Goal: Task Accomplishment & Management: Manage account settings

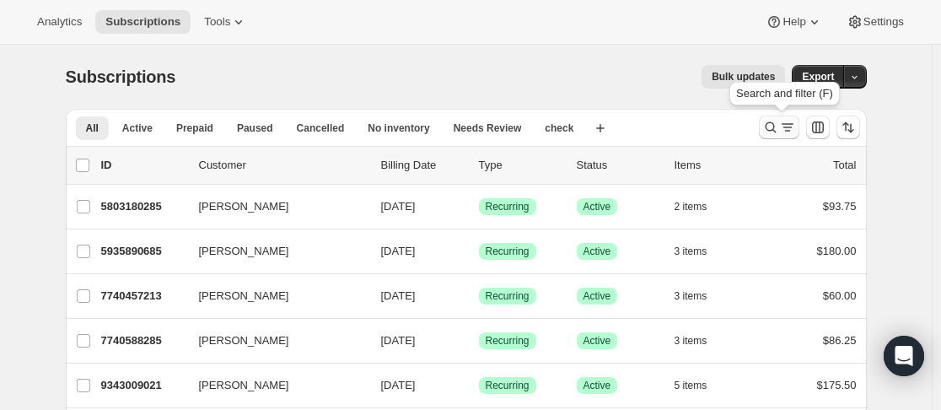
click at [763, 124] on button "Search and filter results" at bounding box center [779, 128] width 40 height 24
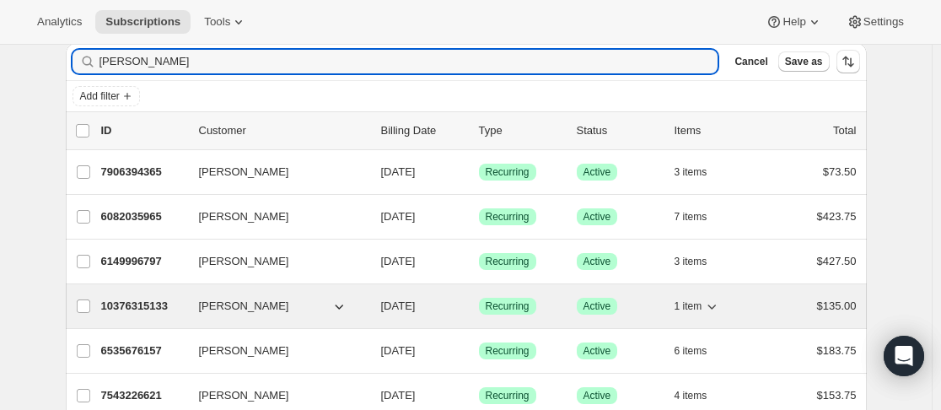
scroll to position [84, 0]
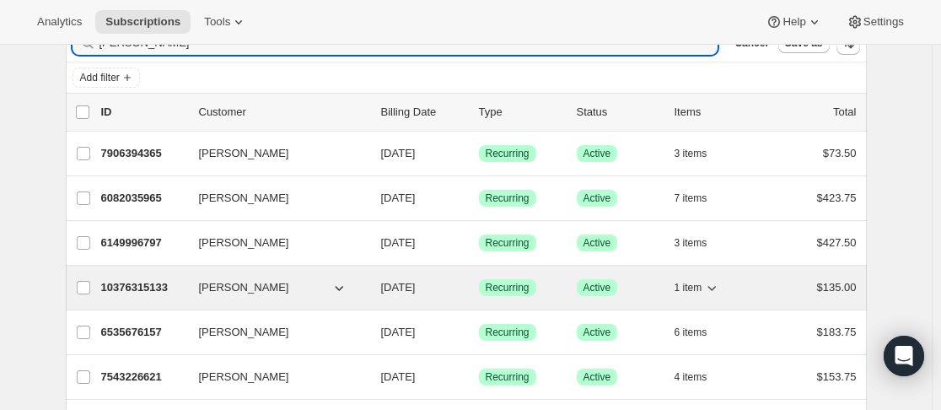
type input "[PERSON_NAME]"
click at [186, 286] on p "10376315133" at bounding box center [143, 287] width 84 height 17
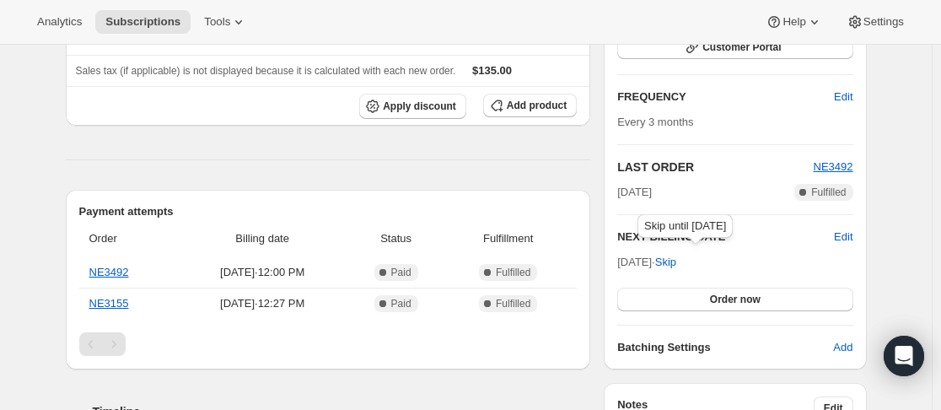
scroll to position [253, 0]
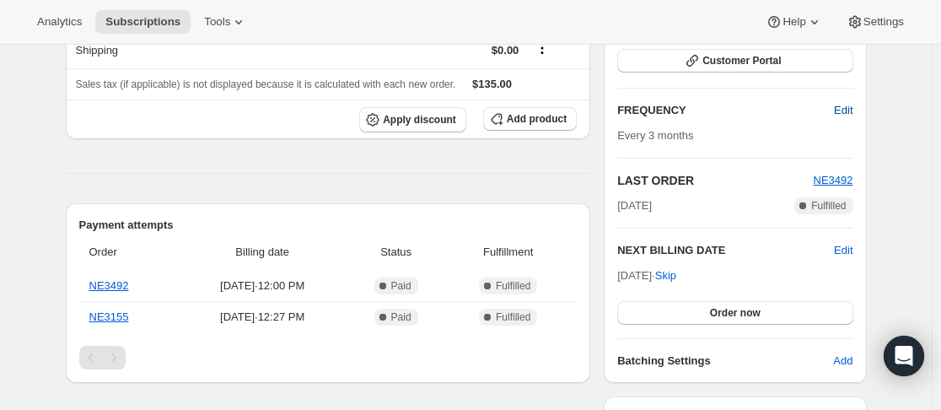
click at [843, 111] on span "Edit" at bounding box center [843, 110] width 19 height 17
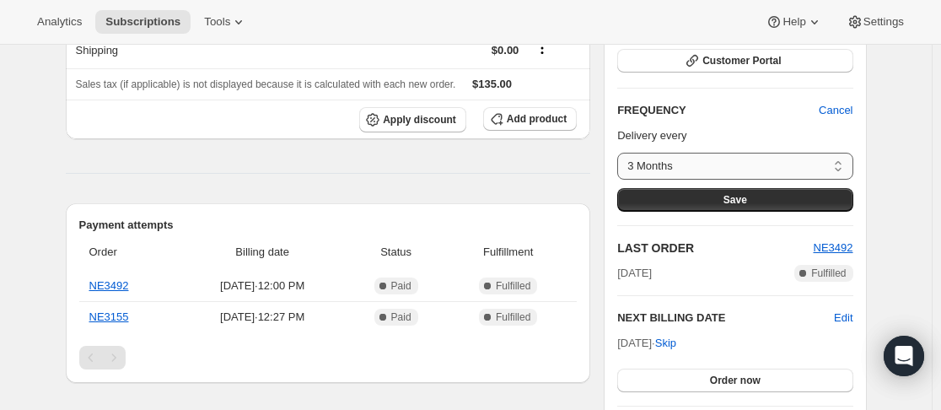
click at [722, 166] on select "3 Months 4 Months 6 Months 12 Months Custom..." at bounding box center [734, 166] width 235 height 27
select select "MONTH#6"
click at [622, 153] on select "3 Months 4 Months 6 Months 12 Months Custom..." at bounding box center [734, 166] width 235 height 27
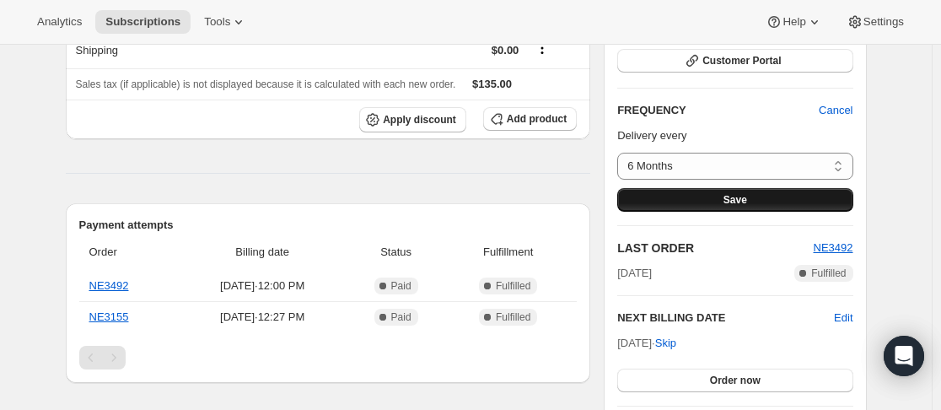
click at [720, 202] on button "Save" at bounding box center [734, 200] width 235 height 24
